Goal: Register for event/course

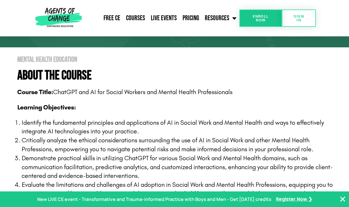
click at [262, 20] on span "Enroll Now" at bounding box center [261, 17] width 24 height 7
click at [235, 127] on p "Identify the fundamental principles and applications of AI in Social Work and M…" at bounding box center [180, 127] width 317 height 18
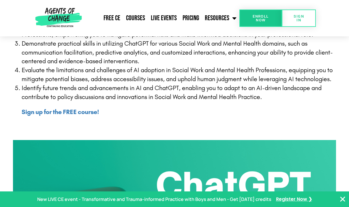
scroll to position [210, 0]
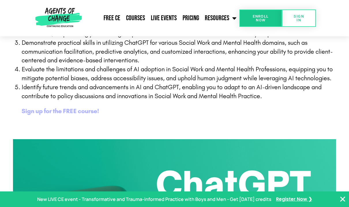
click at [80, 111] on b "Sign up for the FREE course!" at bounding box center [60, 110] width 77 height 7
